Goal: Task Accomplishment & Management: Manage account settings

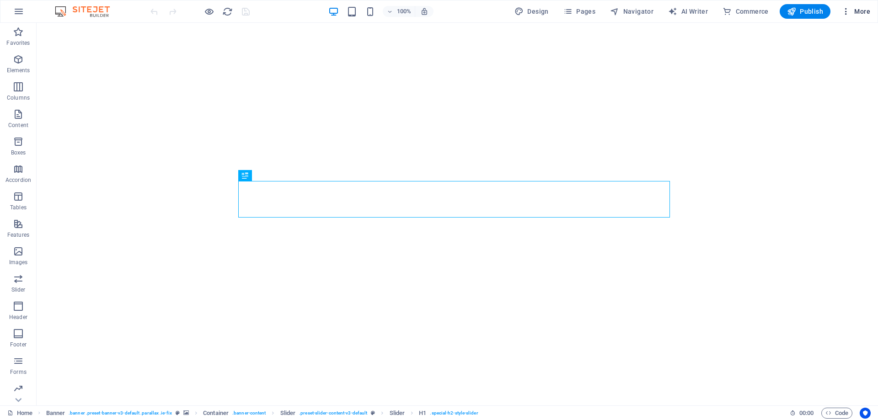
click at [859, 11] on span "More" at bounding box center [856, 11] width 29 height 9
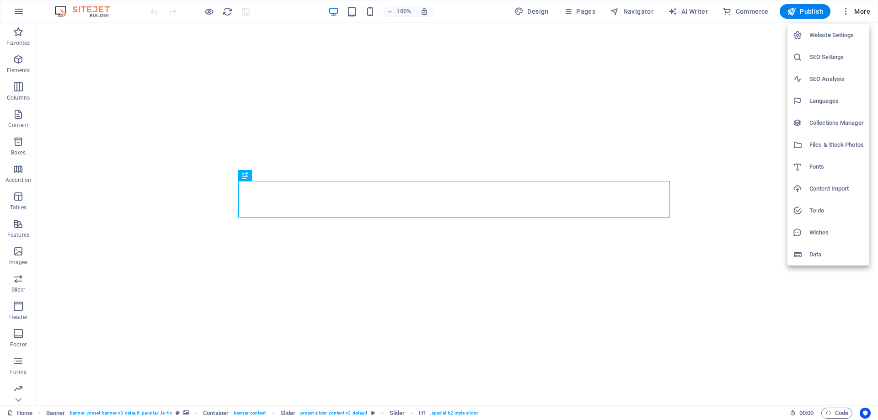
click at [823, 60] on h6 "SEO Settings" at bounding box center [837, 57] width 54 height 11
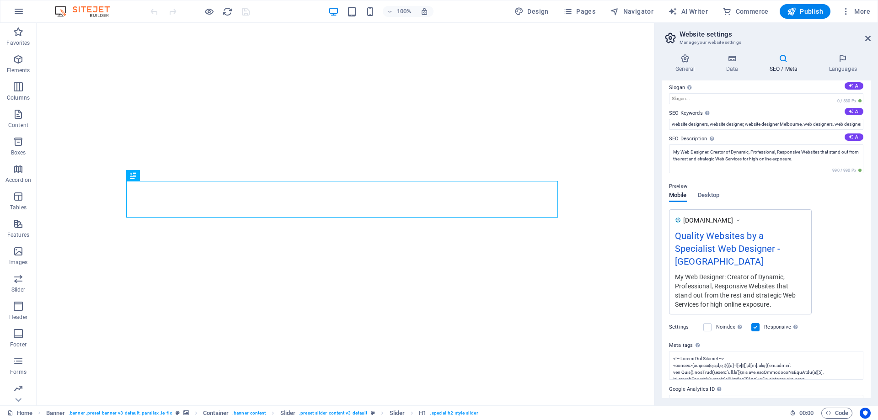
scroll to position [59, 0]
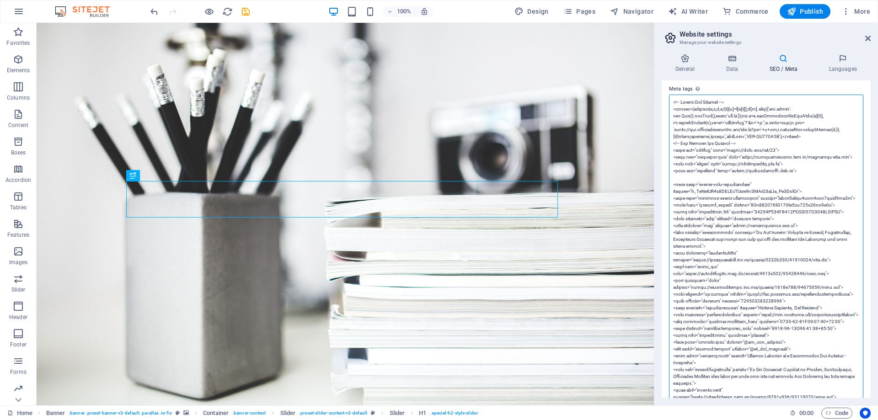
paste textarea "<link rel="alternate" type="application/rss+xml" title="My Web Designer Feed" h…"
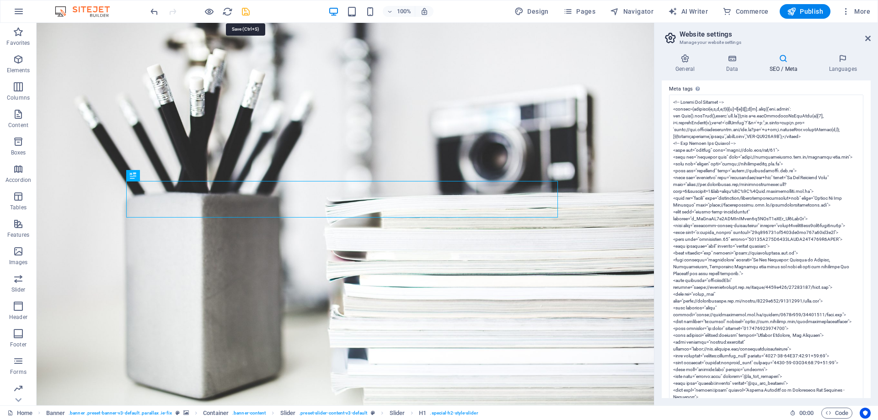
type textarea "<!-- Google Tag Manager --> <script>(function(w,d,s,l,i){w[l]=w[l]||[];w[l].pus…"
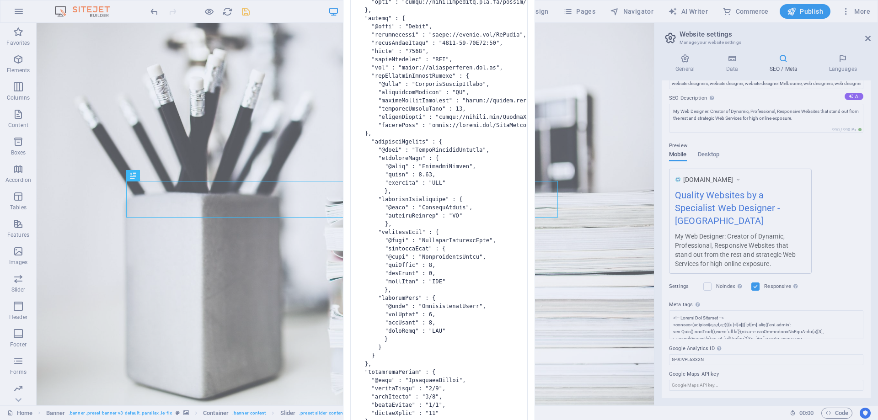
click at [247, 14] on body "My Web Designer Home Favorites Elements Columns Content Boxes Accordion Tables …" at bounding box center [439, 210] width 878 height 420
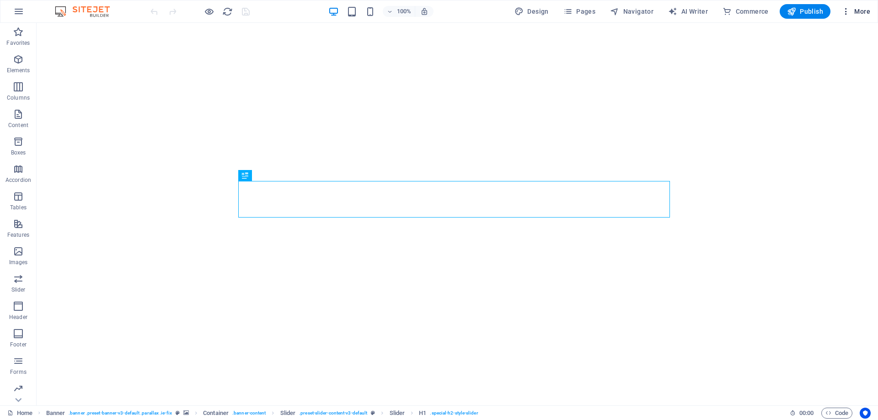
click at [859, 14] on span "More" at bounding box center [856, 11] width 29 height 9
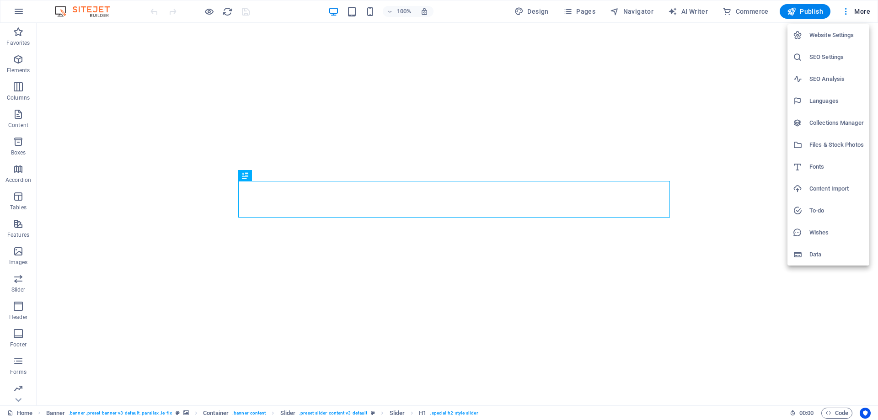
click at [822, 54] on h6 "SEO Settings" at bounding box center [837, 57] width 54 height 11
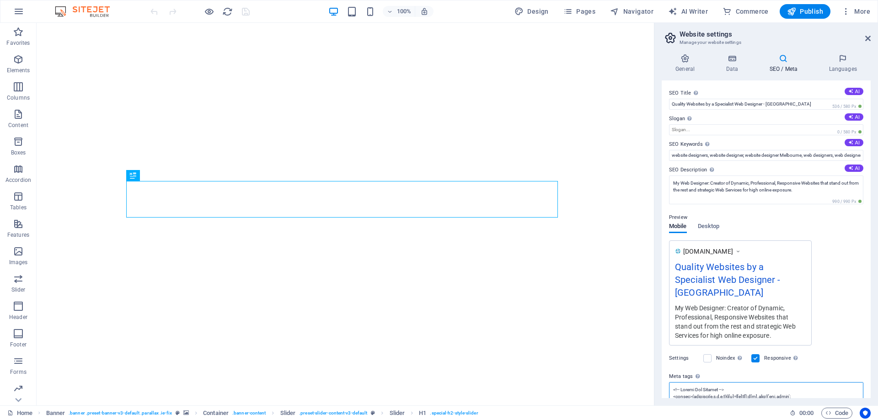
click at [728, 390] on textarea "Meta tags Enter HTML code here that will be placed inside the tags of your webs…" at bounding box center [766, 396] width 194 height 29
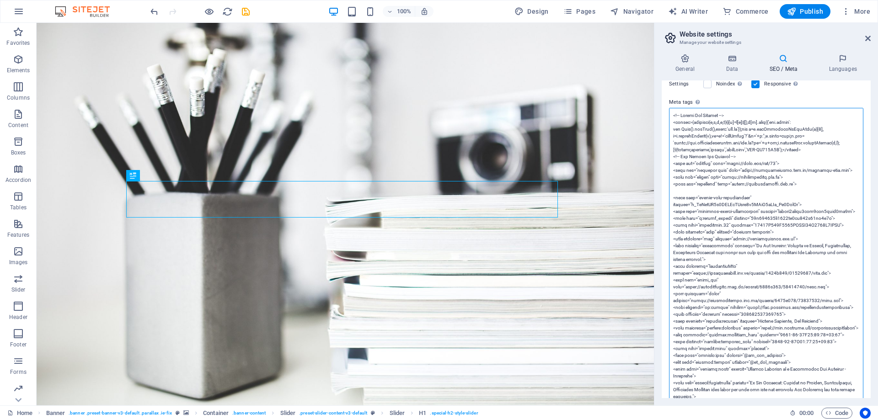
scroll to position [274, 0]
paste textarea "<link rel="search" type="application/opensearchdescription+xml" title="Search M…"
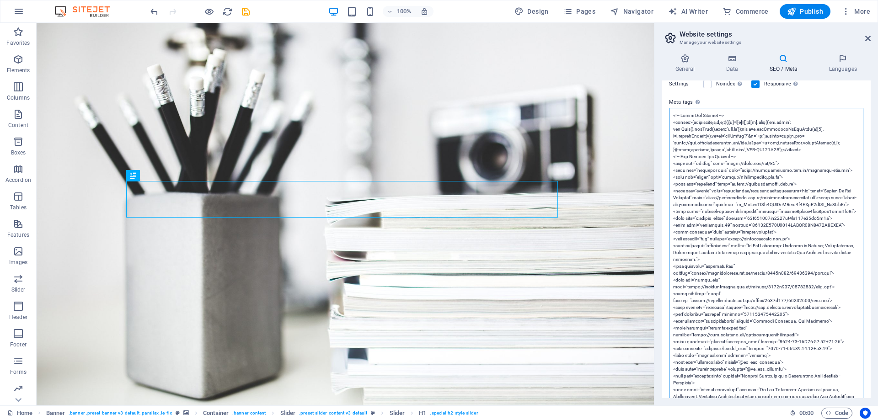
type textarea "<!-- Google Tag Manager --> <script>(function(w,d,s,l,i){w[l]=w[l]||[];w[l].pus…"
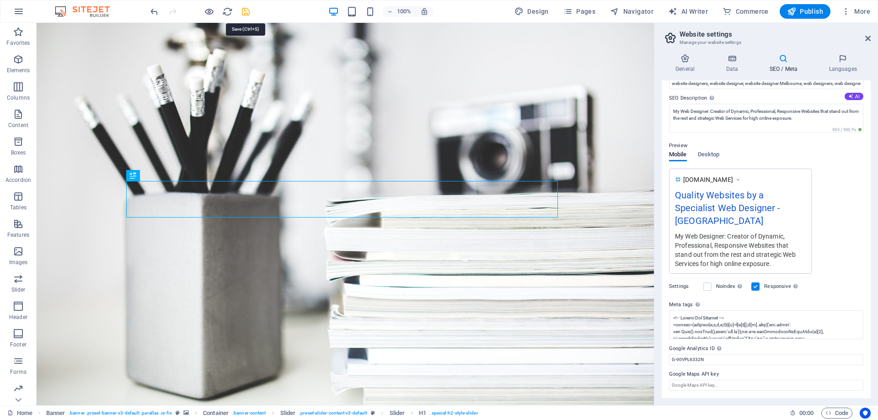
click at [245, 12] on icon "save" at bounding box center [246, 11] width 11 height 11
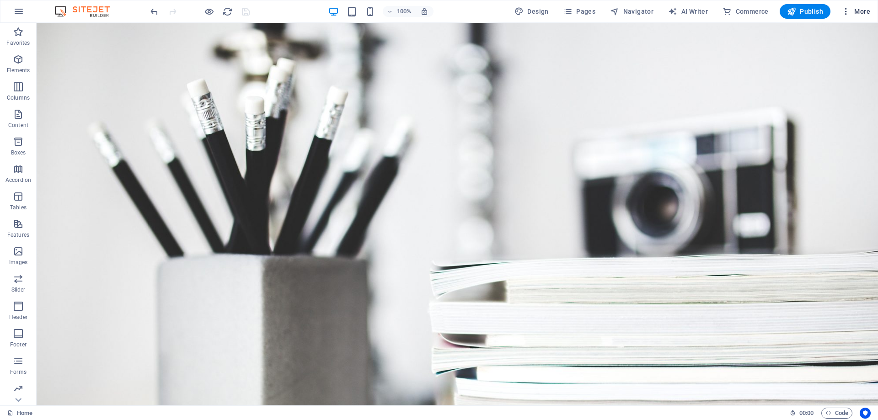
click at [859, 13] on span "More" at bounding box center [856, 11] width 29 height 9
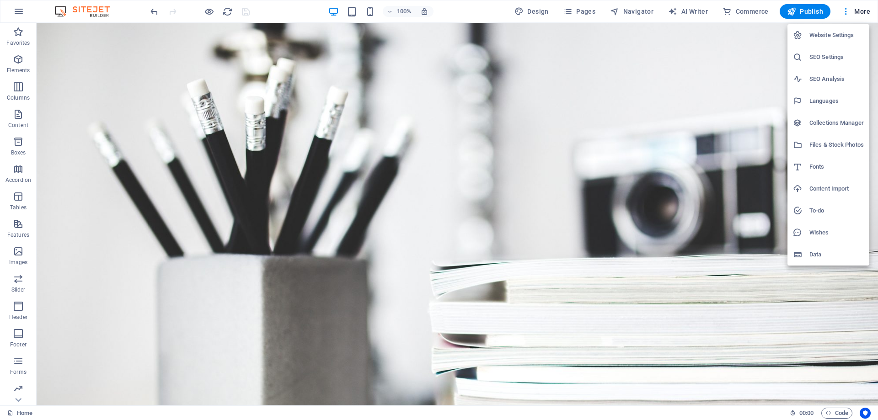
click at [824, 57] on h6 "SEO Settings" at bounding box center [837, 57] width 54 height 11
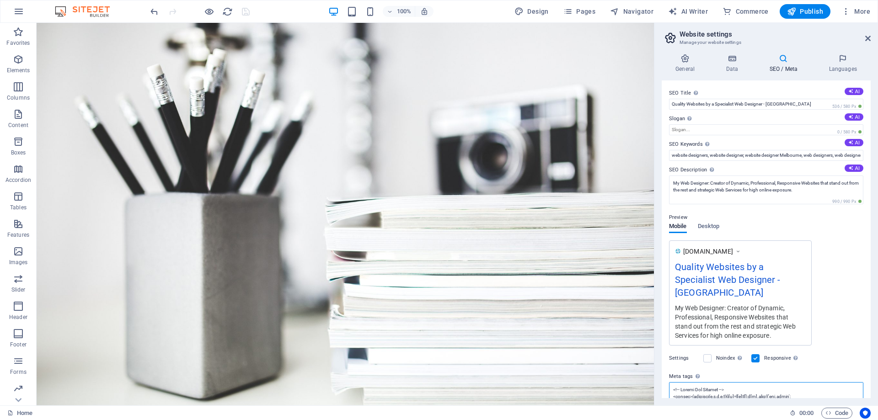
click at [722, 392] on textarea "Meta tags Enter HTML code here that will be placed inside the tags of your webs…" at bounding box center [766, 396] width 194 height 29
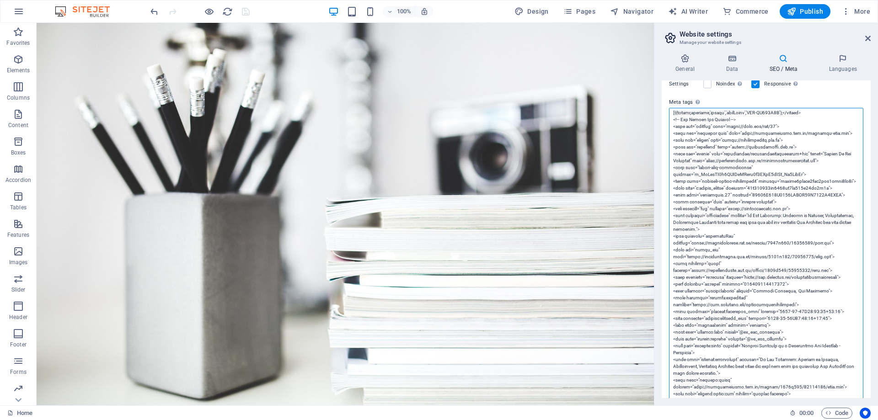
scroll to position [16, 0]
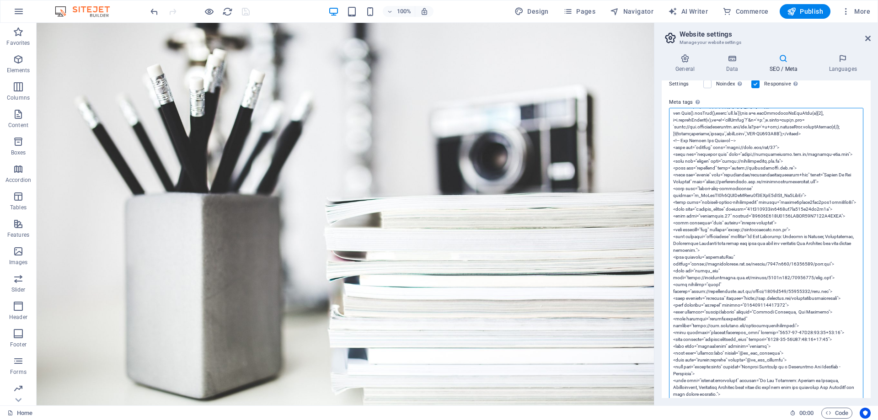
drag, startPoint x: 753, startPoint y: 230, endPoint x: 742, endPoint y: 244, distance: 18.6
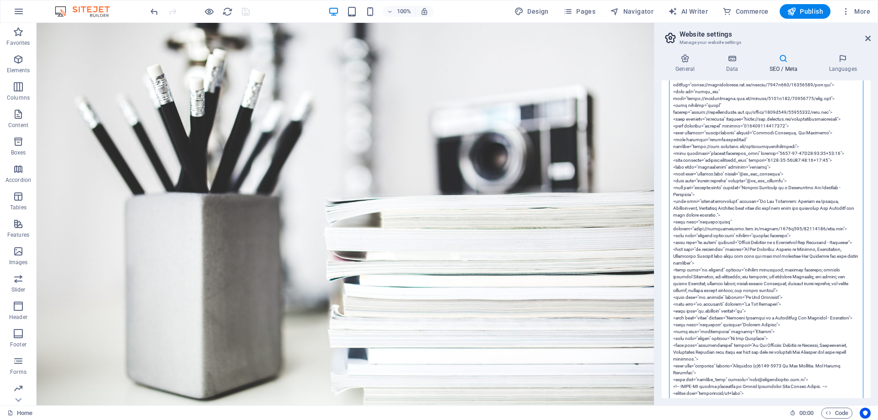
scroll to position [320, 0]
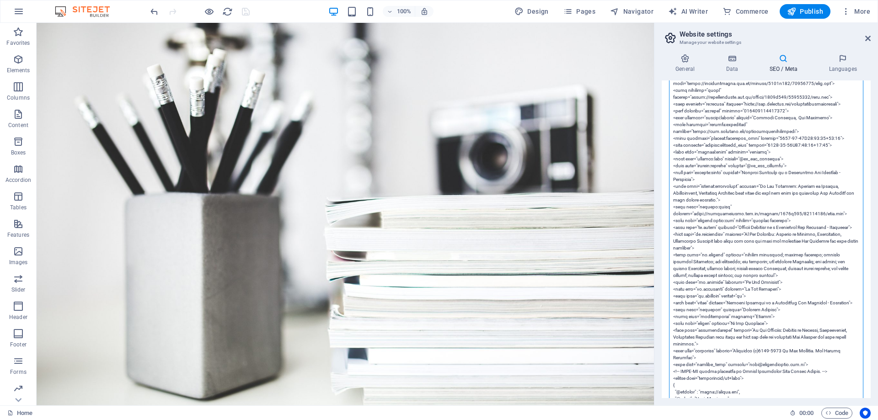
drag, startPoint x: 754, startPoint y: 208, endPoint x: 741, endPoint y: 220, distance: 17.2
paste textarea "."
type textarea "<!-- Google Tag Manager --> <script>(function(w,d,s,l,i){w[l]=w[l]||[];w[l].pus…"
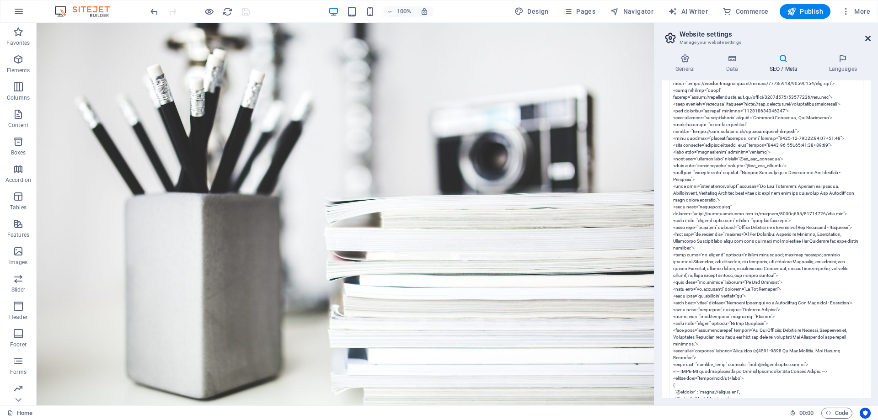
click at [869, 39] on icon at bounding box center [867, 38] width 5 height 7
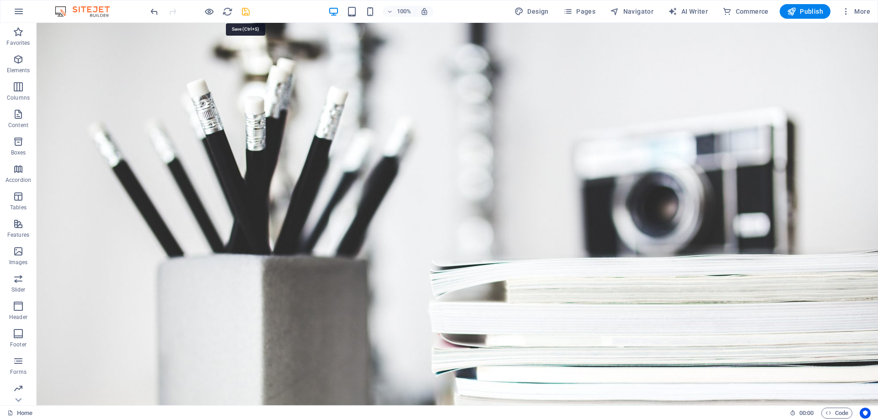
click at [248, 11] on icon "save" at bounding box center [246, 11] width 11 height 11
click at [855, 10] on span "More" at bounding box center [856, 11] width 29 height 9
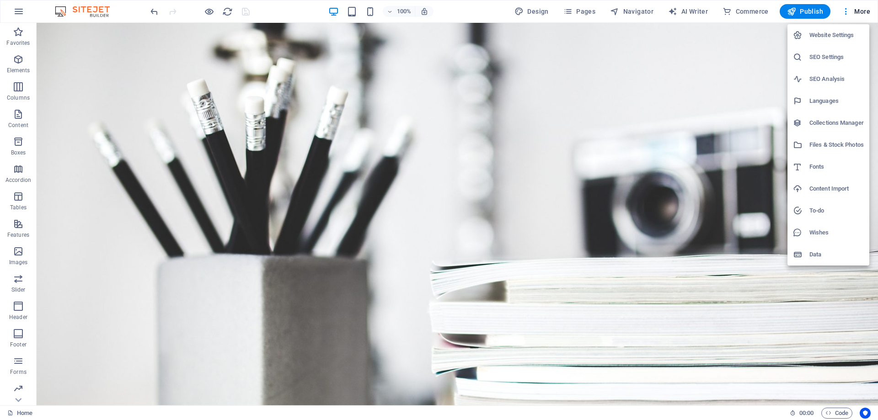
click at [815, 58] on h6 "SEO Settings" at bounding box center [837, 57] width 54 height 11
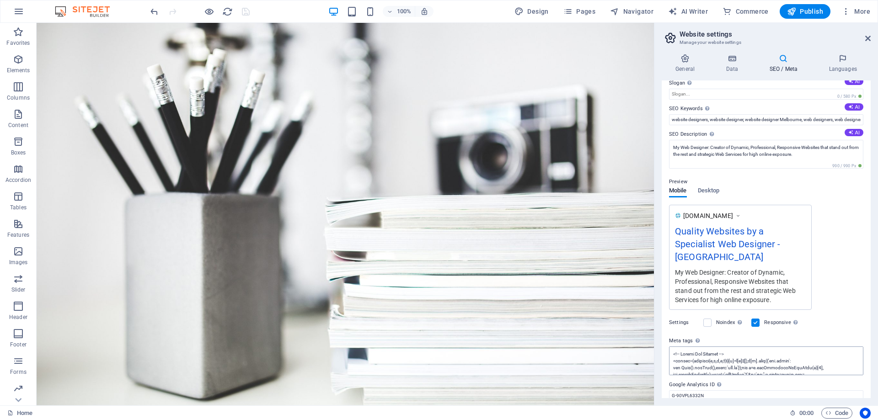
scroll to position [59, 0]
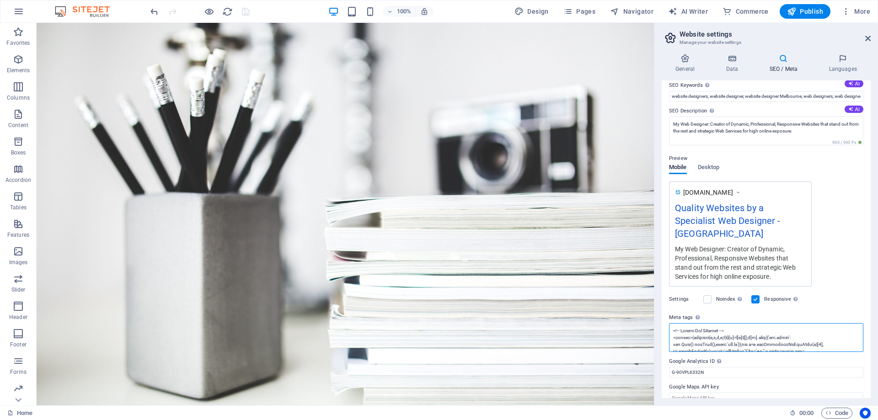
click at [733, 330] on textarea "Meta tags Enter HTML code here that will be placed inside the tags of your webs…" at bounding box center [766, 337] width 194 height 29
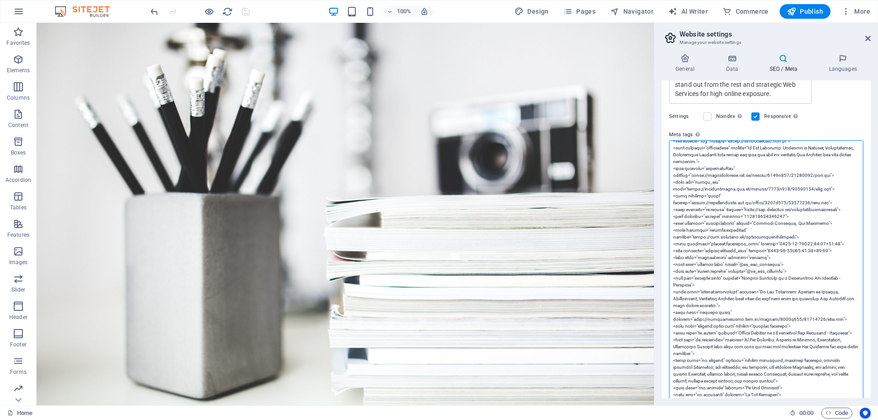
scroll to position [183, 0]
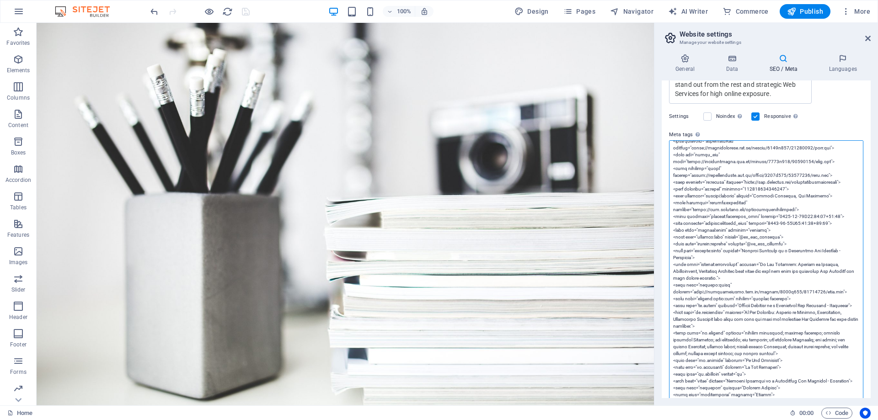
type textarea "<!-- Google Tag Manager --> <script>(function(w,d,s,l,i){w[l]=w[l]||[];w[l].pus…"
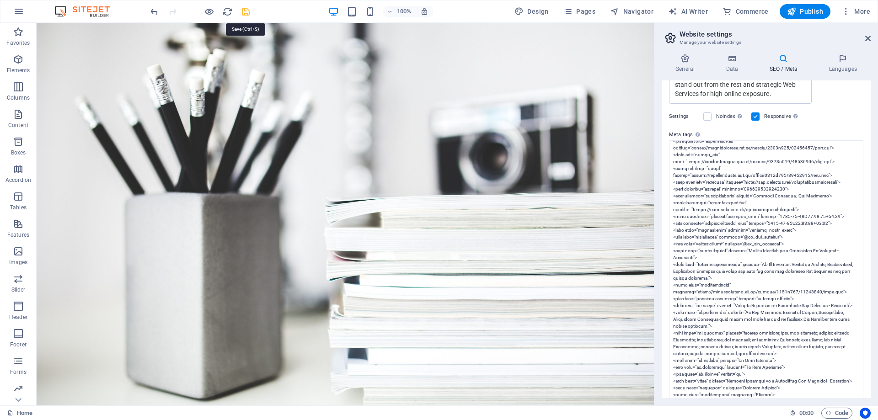
click at [245, 12] on icon "save" at bounding box center [246, 11] width 11 height 11
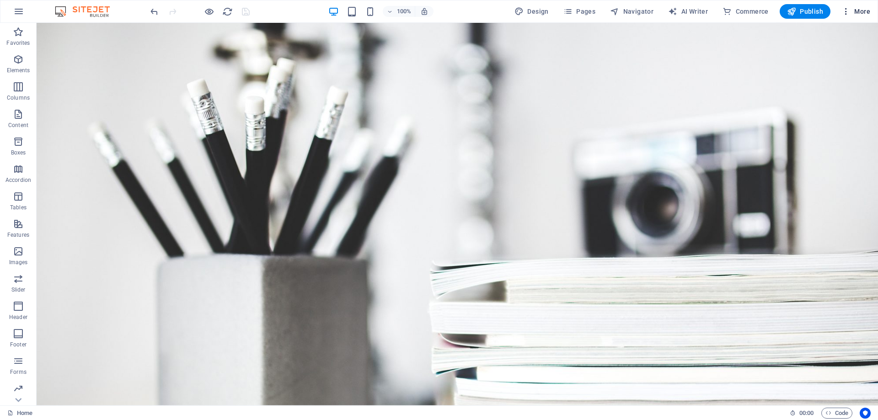
click at [852, 13] on span "More" at bounding box center [856, 11] width 29 height 9
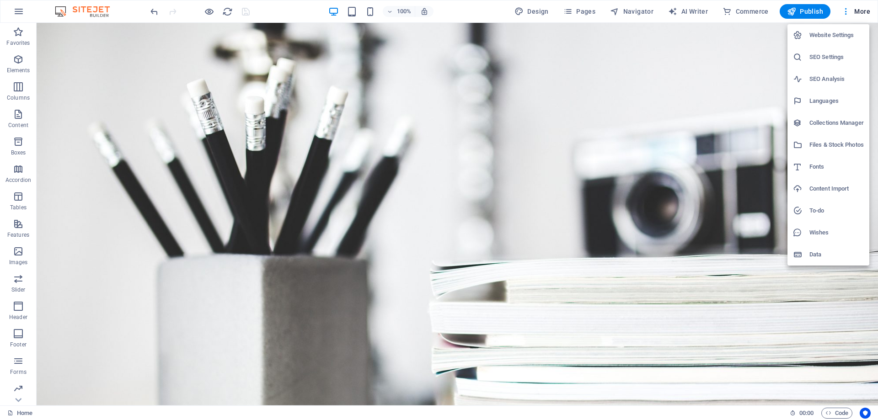
click at [837, 60] on h6 "SEO Settings" at bounding box center [837, 57] width 54 height 11
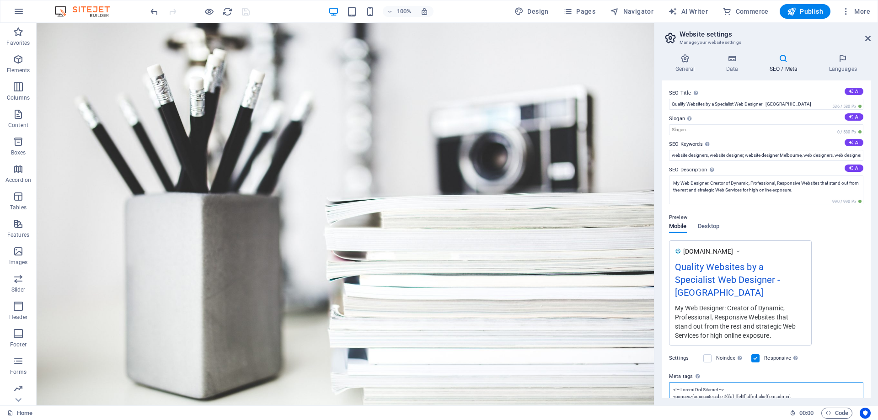
click at [704, 385] on textarea "Meta tags Enter HTML code here that will be placed inside the tags of your webs…" at bounding box center [766, 396] width 194 height 29
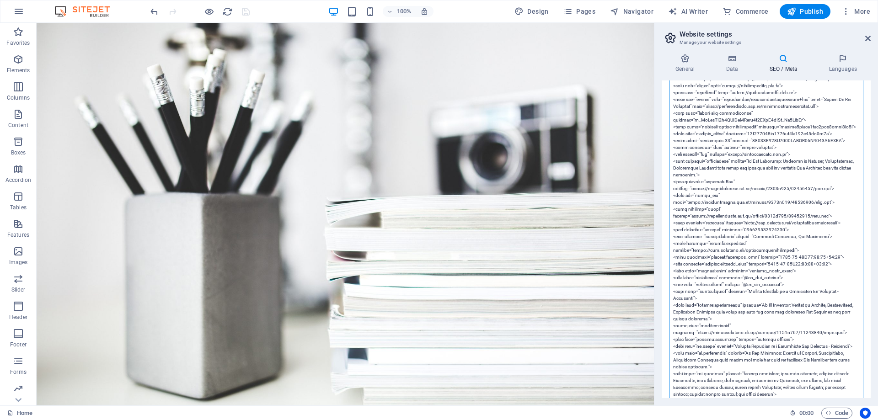
scroll to position [274, 0]
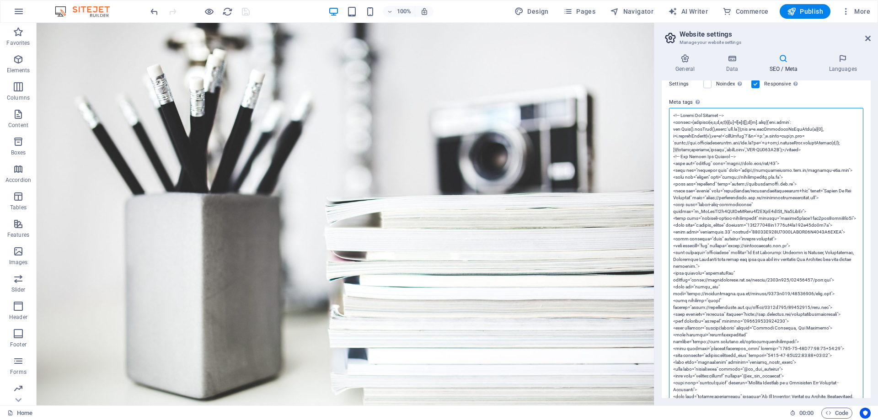
drag, startPoint x: 791, startPoint y: 172, endPoint x: 669, endPoint y: 171, distance: 121.7
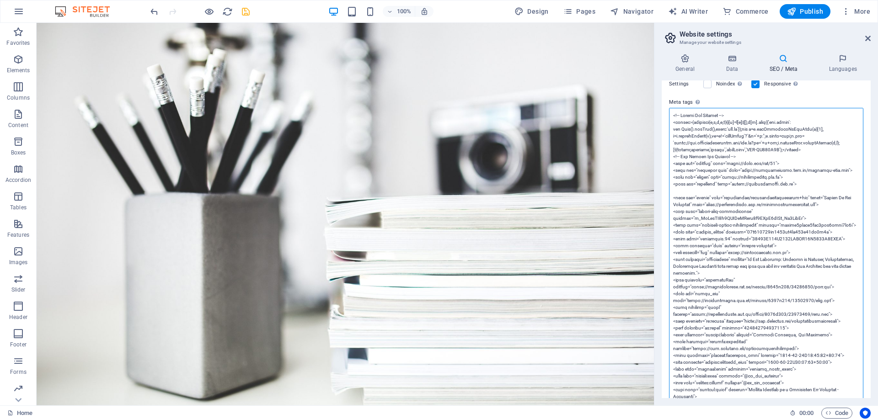
paste textarea "<link rel="publisher" href="https://mywebdesigner.net.au">"
drag, startPoint x: 711, startPoint y: 179, endPoint x: 693, endPoint y: 179, distance: 17.8
type textarea "<!-- Google Tag Manager --> <script>(function(w,d,s,l,i){w[l]=w[l]||[];w[l].pus…"
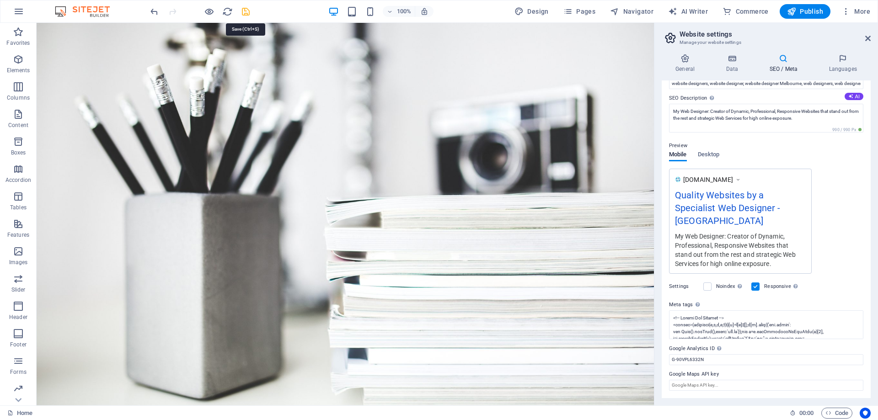
click at [245, 11] on icon "save" at bounding box center [246, 11] width 11 height 11
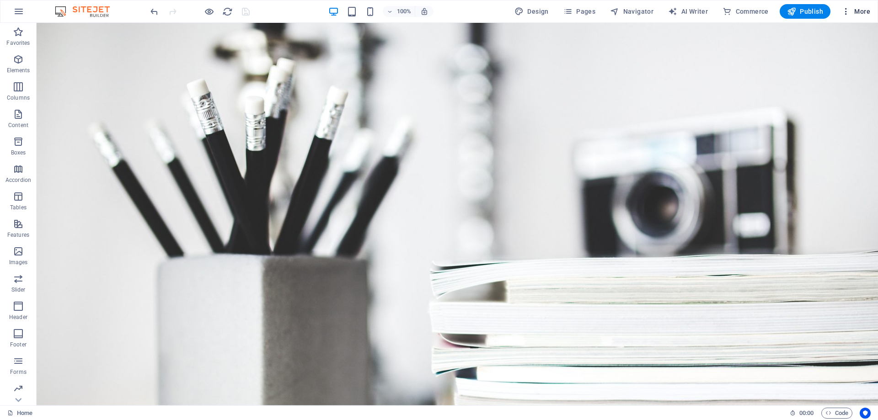
click at [856, 9] on span "More" at bounding box center [856, 11] width 29 height 9
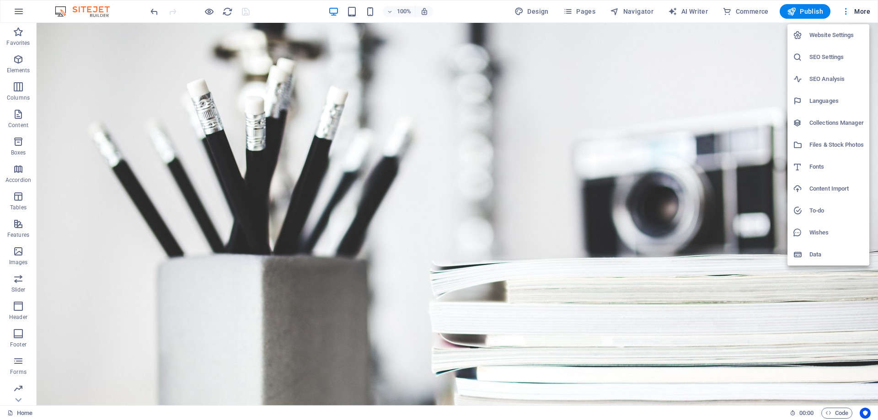
click at [821, 54] on h6 "SEO Settings" at bounding box center [837, 57] width 54 height 11
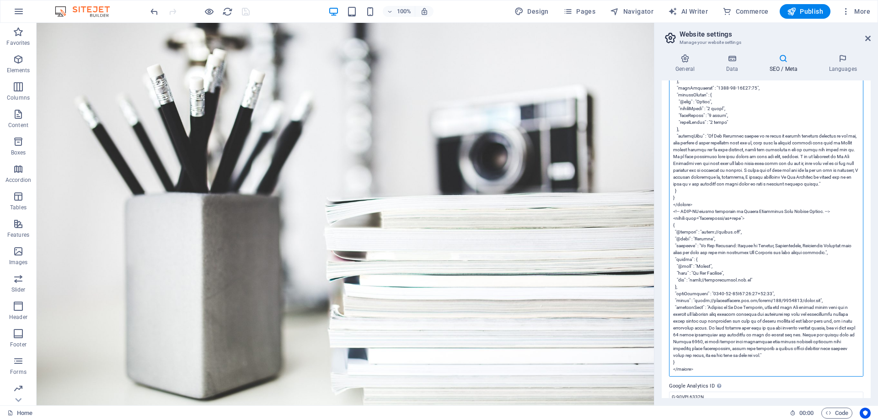
scroll to position [3318, 0]
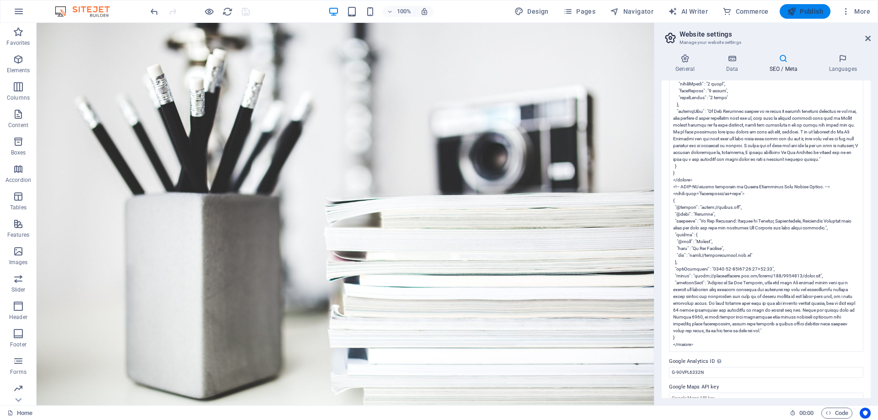
click at [810, 14] on span "Publish" at bounding box center [805, 11] width 36 height 9
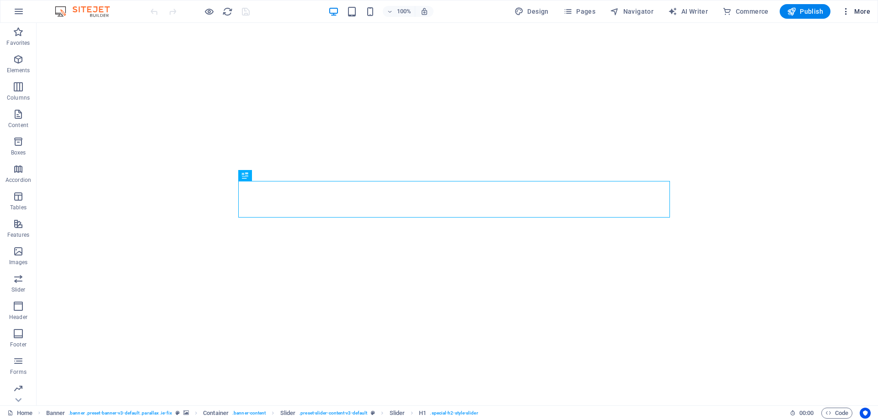
click at [859, 11] on span "More" at bounding box center [856, 11] width 29 height 9
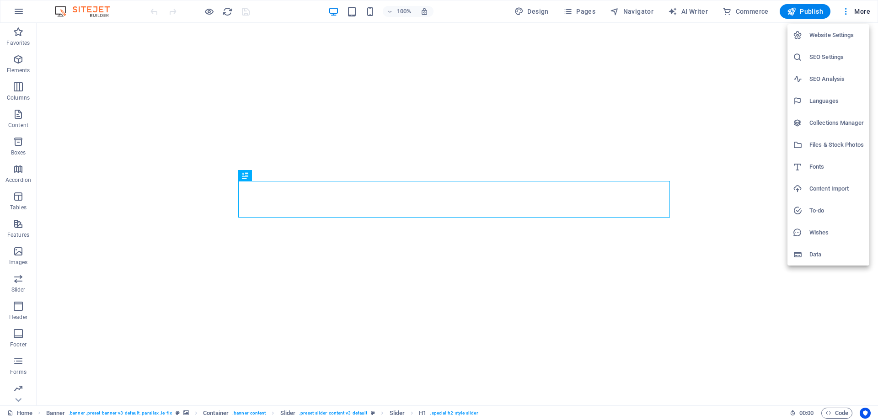
click at [825, 59] on h6 "SEO Settings" at bounding box center [837, 57] width 54 height 11
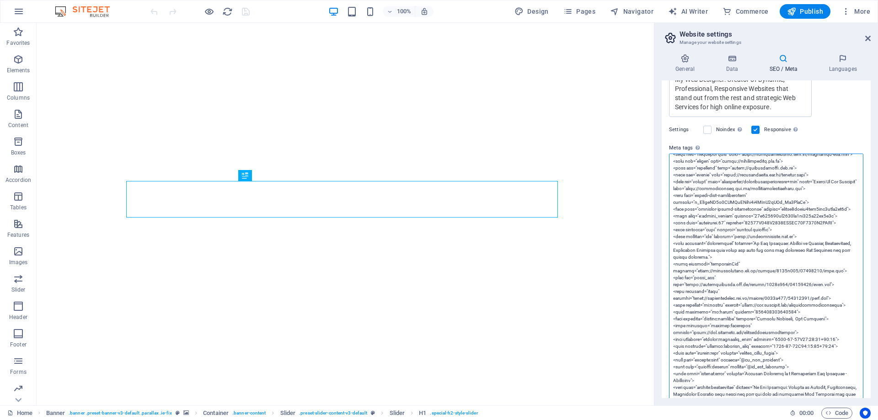
scroll to position [16, 0]
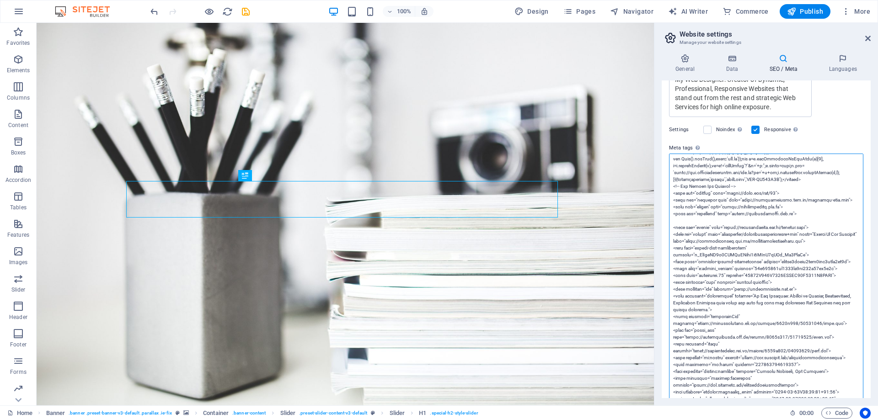
paste textarea "<link rel="alternate" type="application/rss+xml" title="My Web Designer Full Fe…"
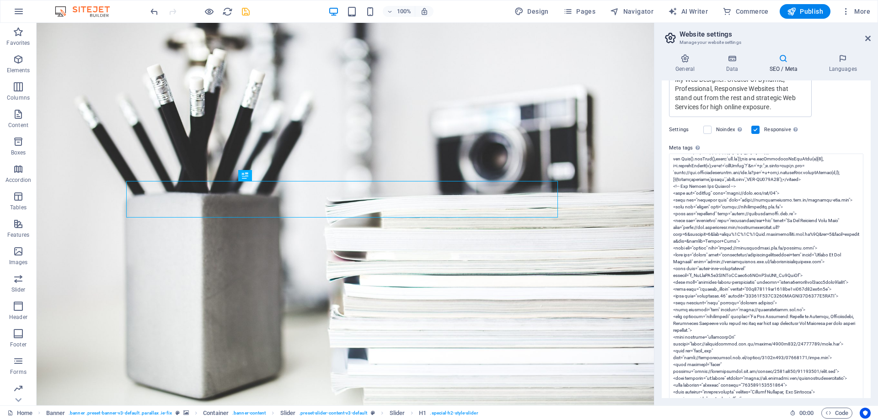
click at [241, 11] on body "My Web Designer Home Favorites Elements Columns Content Boxes Accordion Tables …" at bounding box center [439, 210] width 878 height 420
type textarea "<!-- Google Tag Manager --> <script>(function(w,d,s,l,i){w[l]=w[l]||[];w[l].pus…"
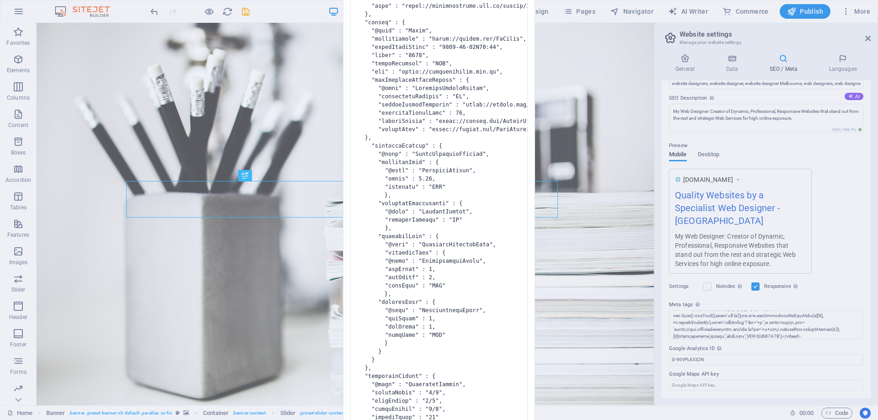
scroll to position [59, 0]
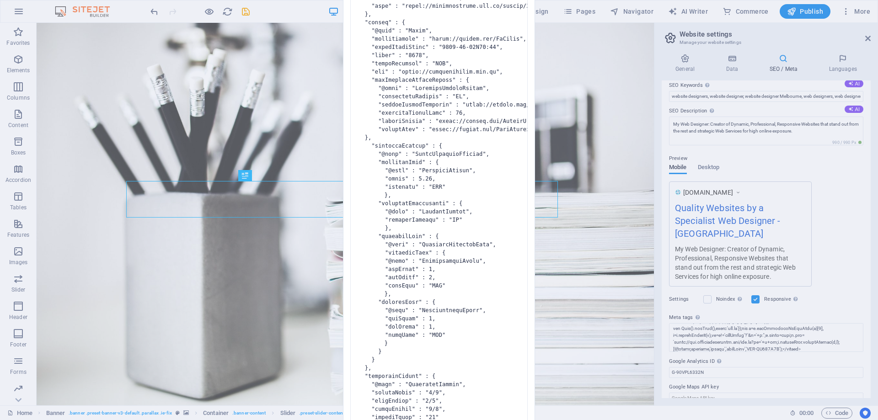
drag, startPoint x: 241, startPoint y: 11, endPoint x: 258, endPoint y: 15, distance: 18.4
click at [245, 11] on div "Invalid HTML You have entered the following invalid HTML code (e.g. missing clo…" at bounding box center [439, 210] width 878 height 420
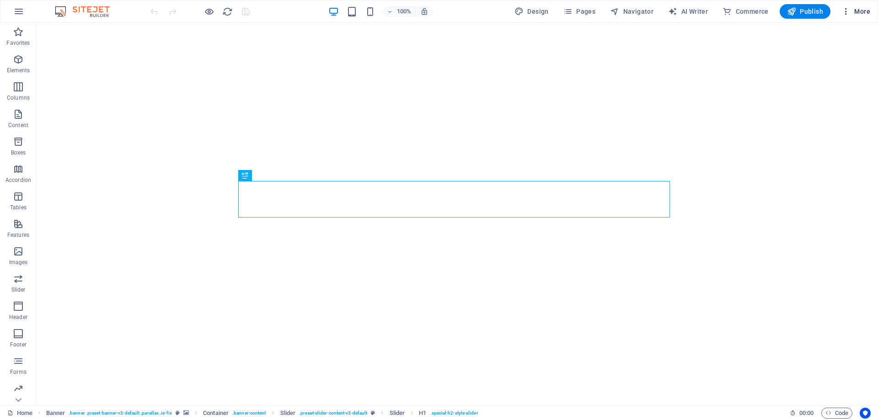
click at [856, 12] on span "More" at bounding box center [856, 11] width 29 height 9
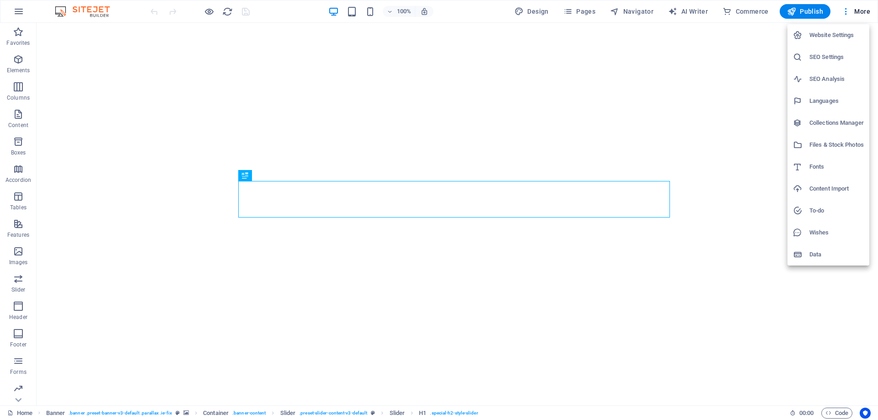
click at [828, 58] on h6 "SEO Settings" at bounding box center [837, 57] width 54 height 11
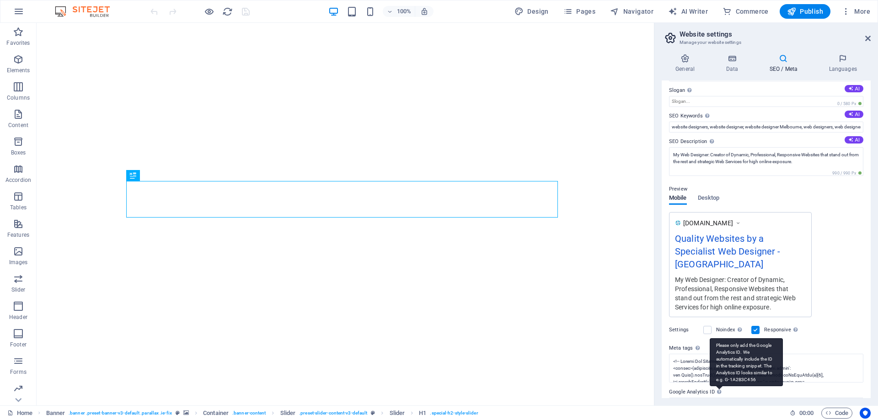
scroll to position [59, 0]
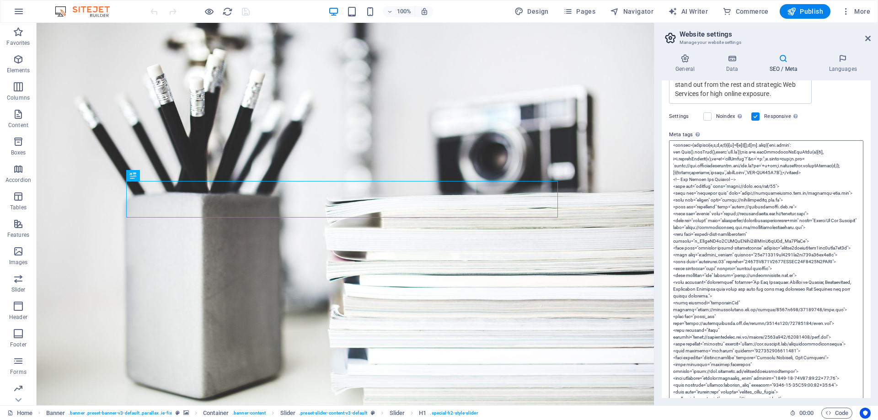
scroll to position [0, 0]
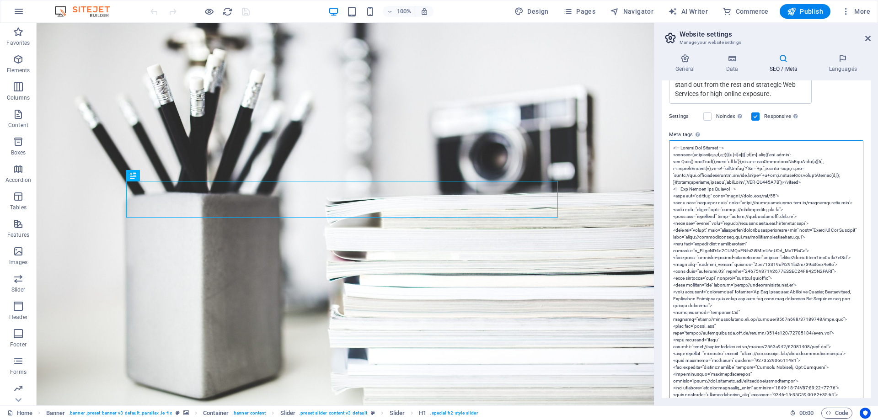
drag, startPoint x: 815, startPoint y: 212, endPoint x: 671, endPoint y: 211, distance: 144.1
paste textarea "alternate" type="application/rss+xml" title="My Web Designer Full Feed" href="[…"
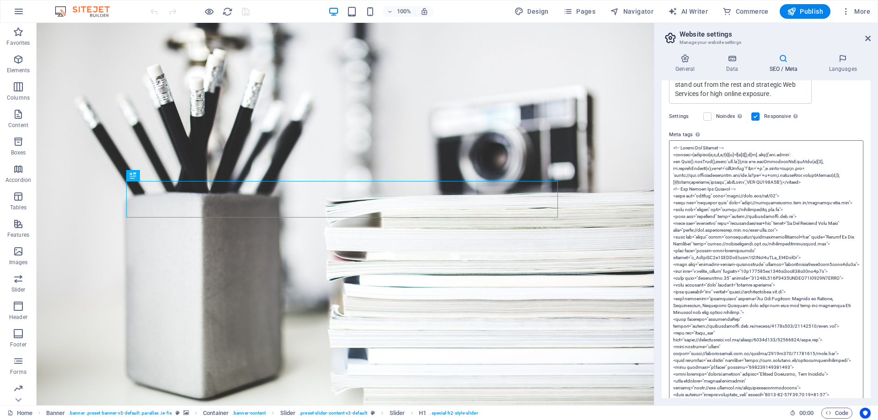
type textarea "<!-- Google Tag Manager --> <script>(function(w,d,s,l,i){w[l]=w[l]||[];w[l].pus…"
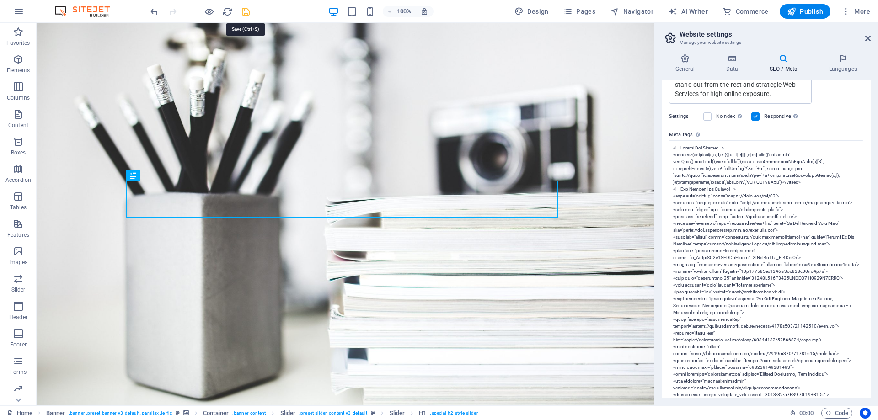
click at [245, 11] on icon "save" at bounding box center [246, 11] width 11 height 11
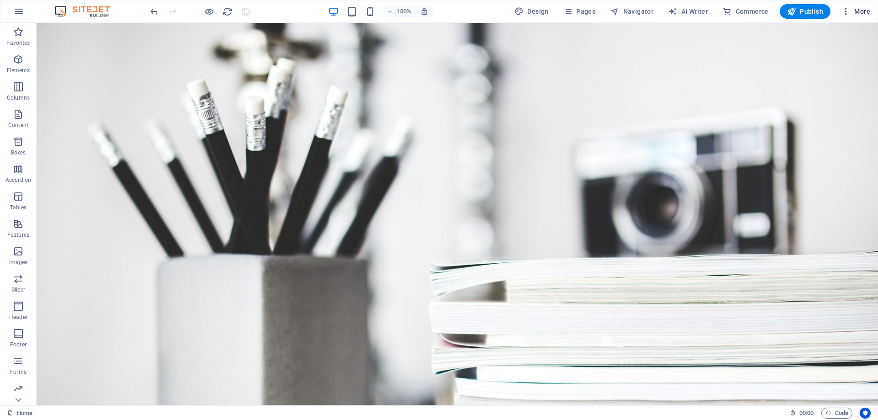
click at [852, 9] on span "More" at bounding box center [856, 11] width 29 height 9
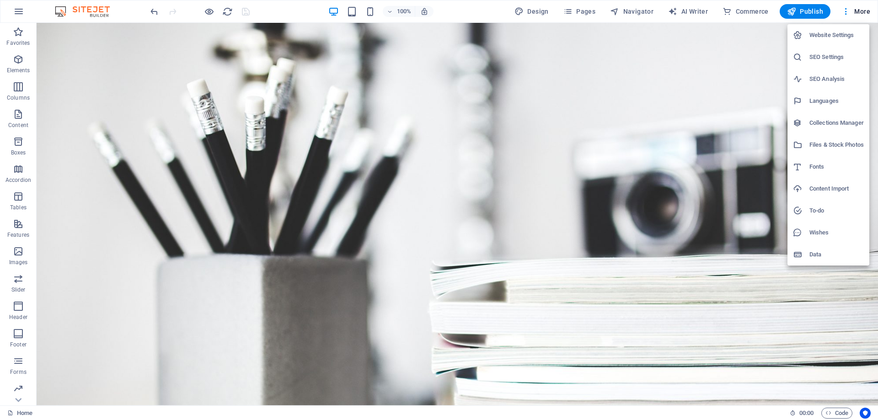
click at [828, 60] on h6 "SEO Settings" at bounding box center [837, 57] width 54 height 11
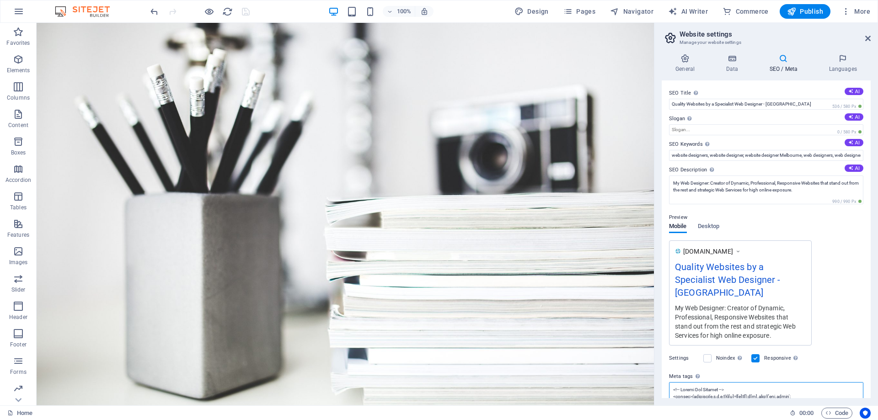
click at [764, 389] on textarea "Meta tags Enter HTML code here that will be placed inside the tags of your webs…" at bounding box center [766, 396] width 194 height 29
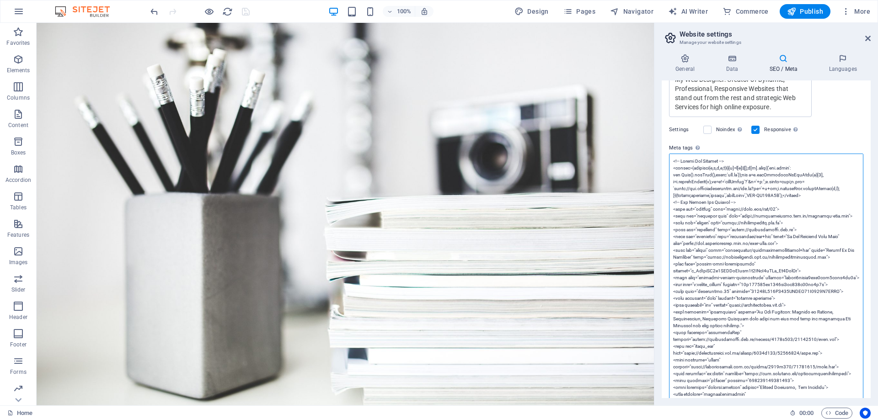
type textarea "<!-- Google Tag Manager --> <script>(function(w,d,s,l,i){w[l]=w[l]||[];w[l].pus…"
click at [242, 13] on icon "save" at bounding box center [246, 11] width 11 height 11
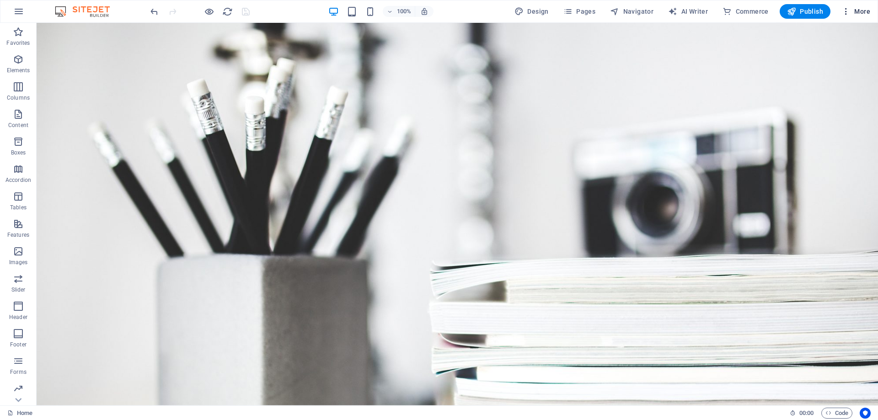
click at [853, 15] on span "More" at bounding box center [856, 11] width 29 height 9
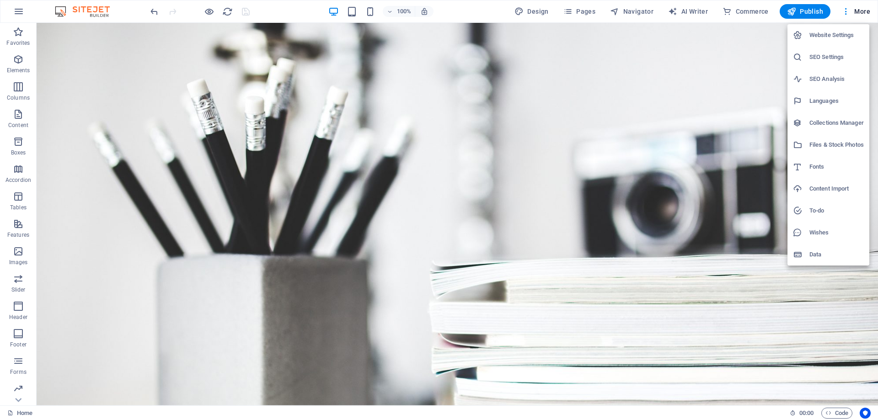
click at [823, 54] on h6 "SEO Settings" at bounding box center [837, 57] width 54 height 11
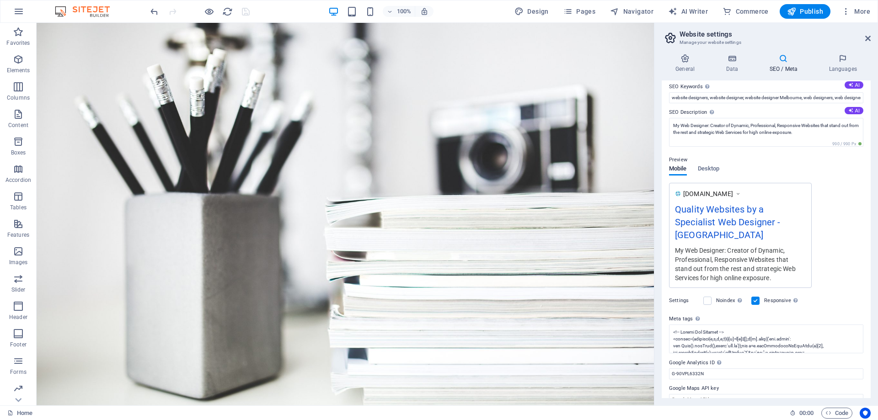
scroll to position [59, 0]
click at [755, 326] on textarea "Meta tags Enter HTML code here that will be placed inside the tags of your webs…" at bounding box center [766, 337] width 194 height 29
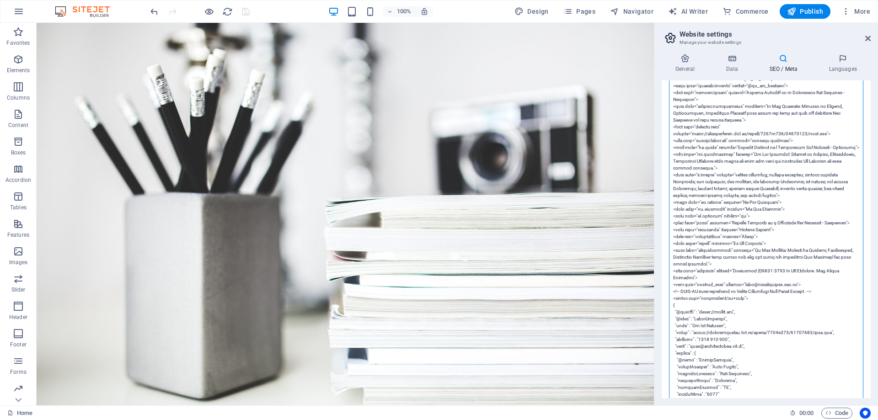
scroll to position [107, 0]
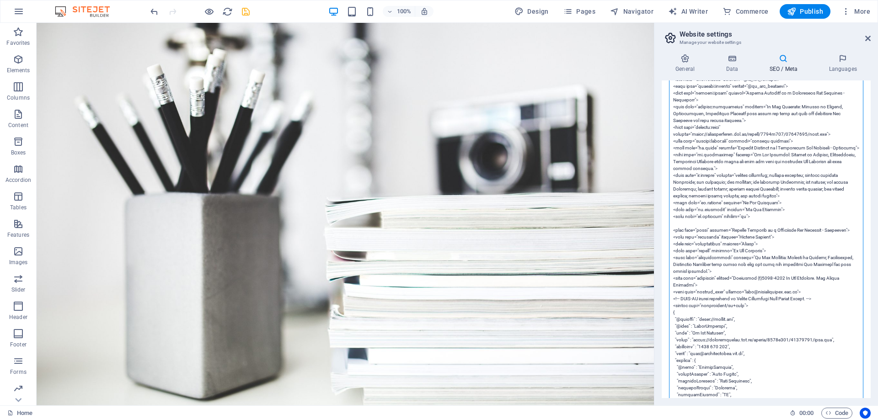
paste textarea "<meta name="dc.format" content="text/html"> <meta name="dc.identifier" content=…"
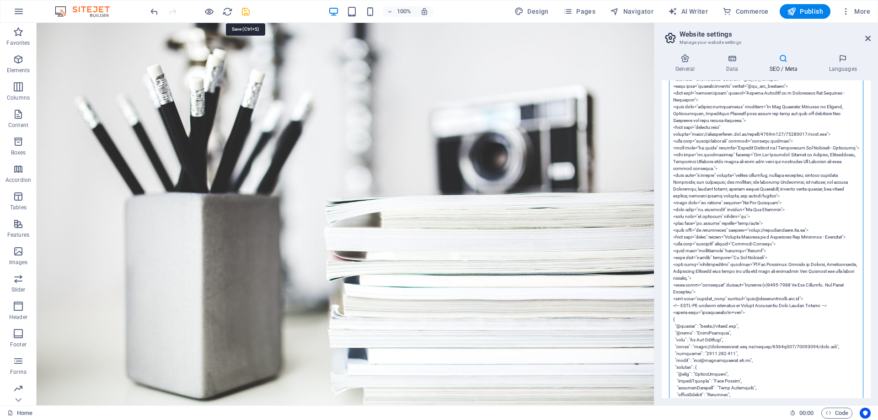
type textarea "<!-- Google Tag Manager --> <script>(function(w,d,s,l,i){w[l]=w[l]||[];w[l].pus…"
click at [244, 12] on icon "save" at bounding box center [246, 11] width 11 height 11
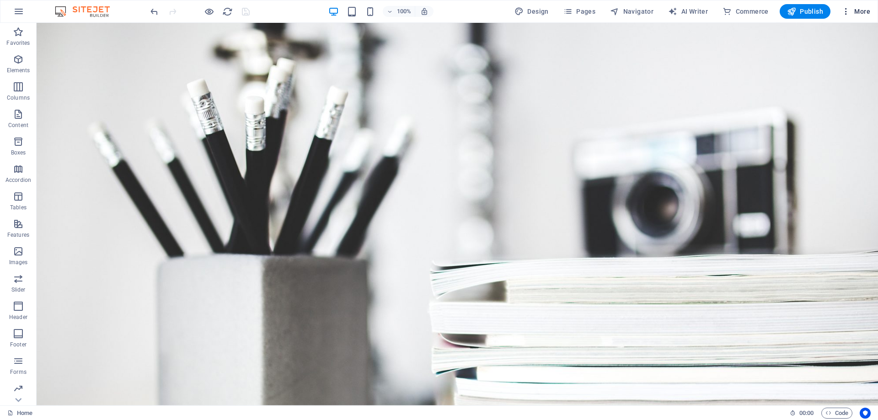
click at [857, 10] on span "More" at bounding box center [856, 11] width 29 height 9
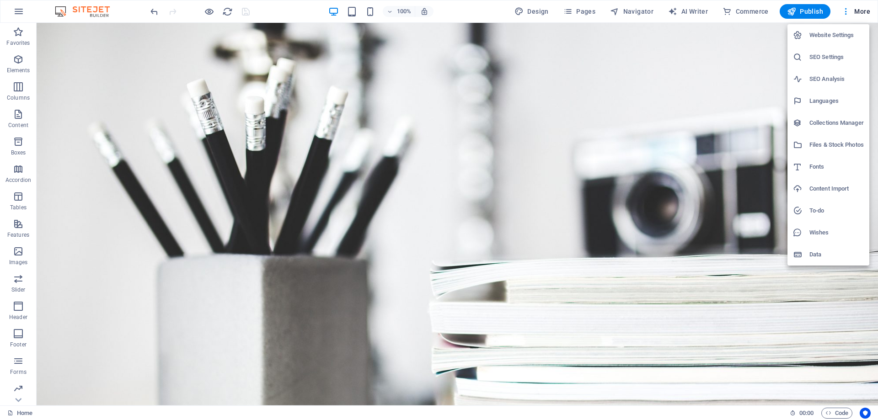
click at [826, 55] on h6 "SEO Settings" at bounding box center [837, 57] width 54 height 11
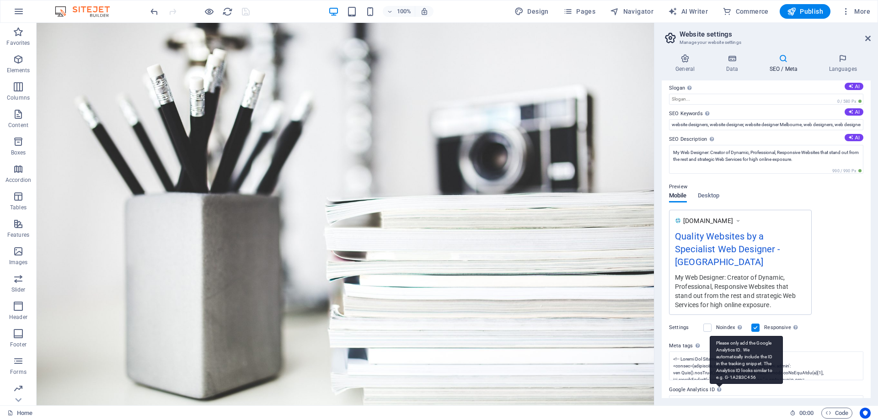
scroll to position [59, 0]
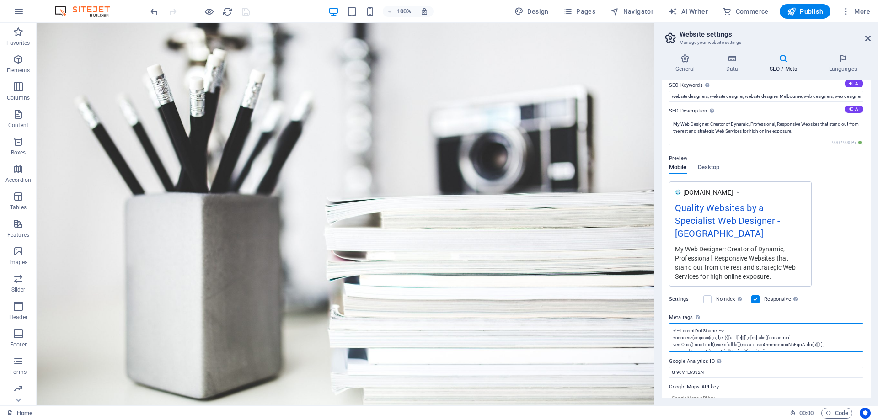
click at [732, 330] on textarea "Meta tags Enter HTML code here that will be placed inside the tags of your webs…" at bounding box center [766, 337] width 194 height 29
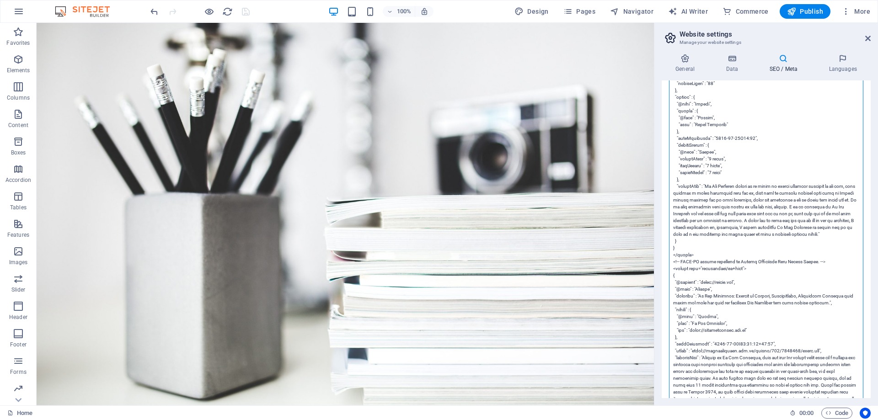
scroll to position [3338, 0]
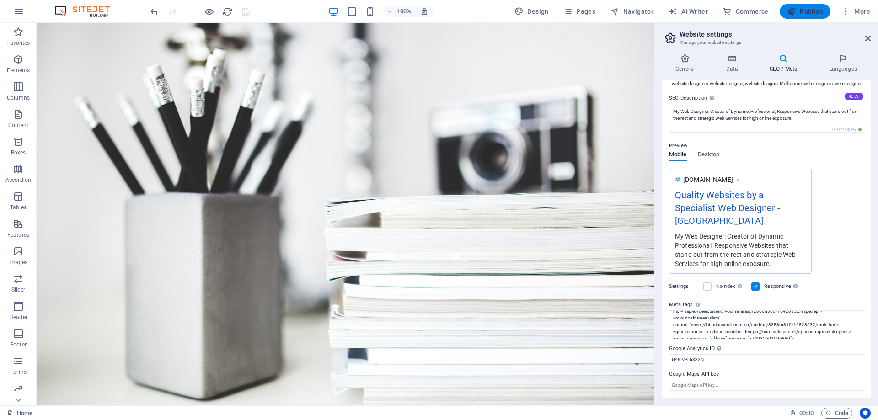
click at [818, 15] on span "Publish" at bounding box center [805, 11] width 36 height 9
